Goal: Download file/media

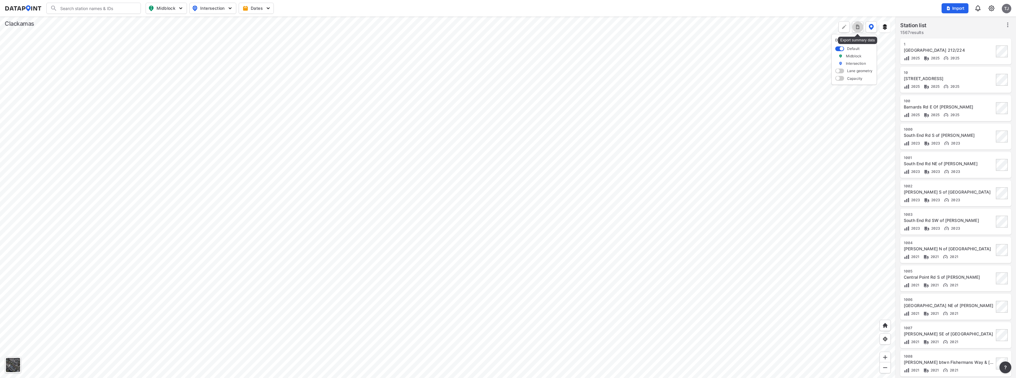
click at [856, 28] on img "more" at bounding box center [858, 27] width 6 height 6
click at [826, 44] on li "All stations CSV" at bounding box center [830, 40] width 65 height 11
click at [859, 28] on img "more" at bounding box center [858, 27] width 6 height 6
click at [822, 40] on li "All stations CSV" at bounding box center [830, 40] width 65 height 11
